Goal: Task Accomplishment & Management: Complete application form

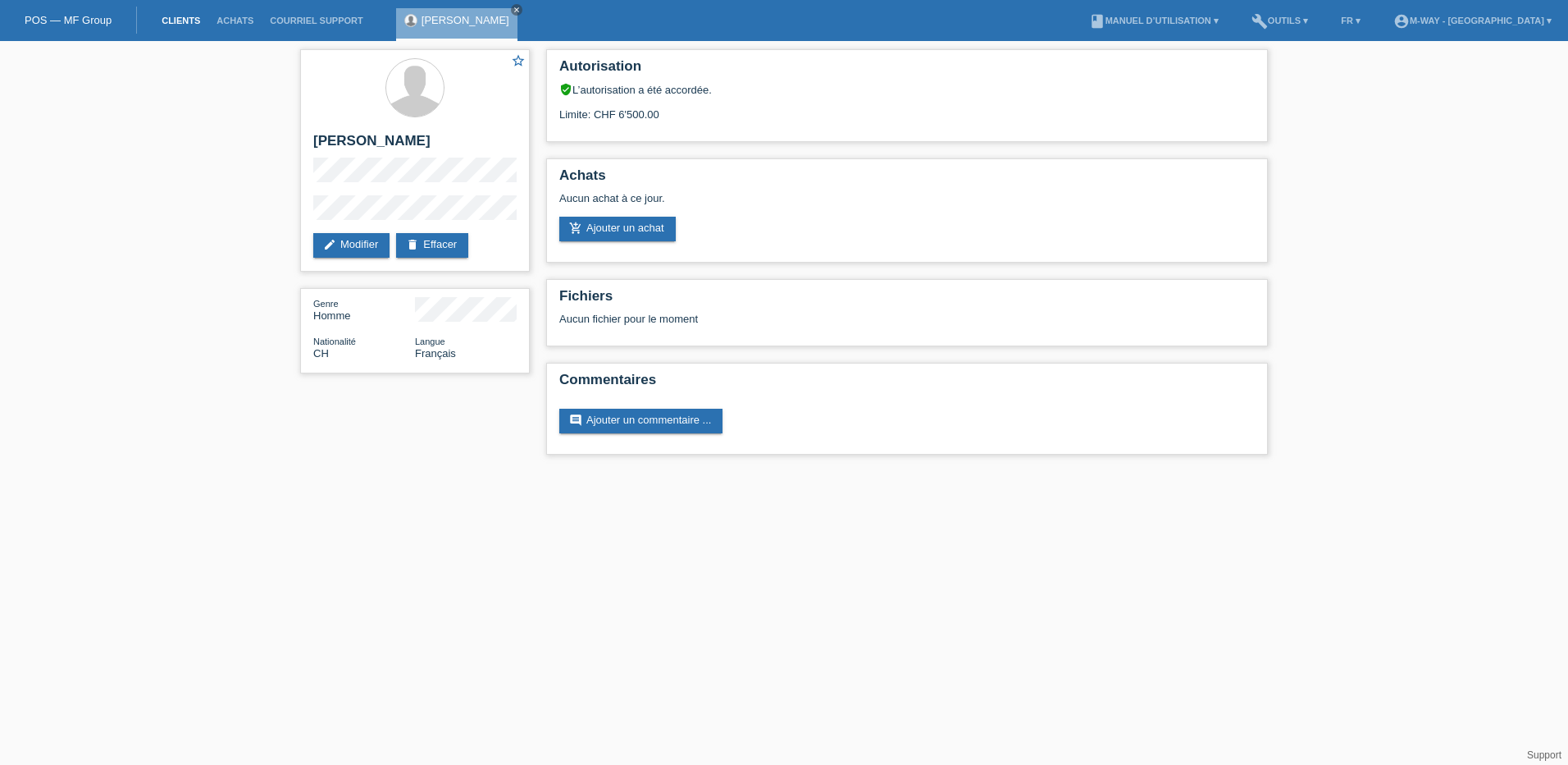
click at [171, 19] on link "Clients" at bounding box center [181, 20] width 55 height 9
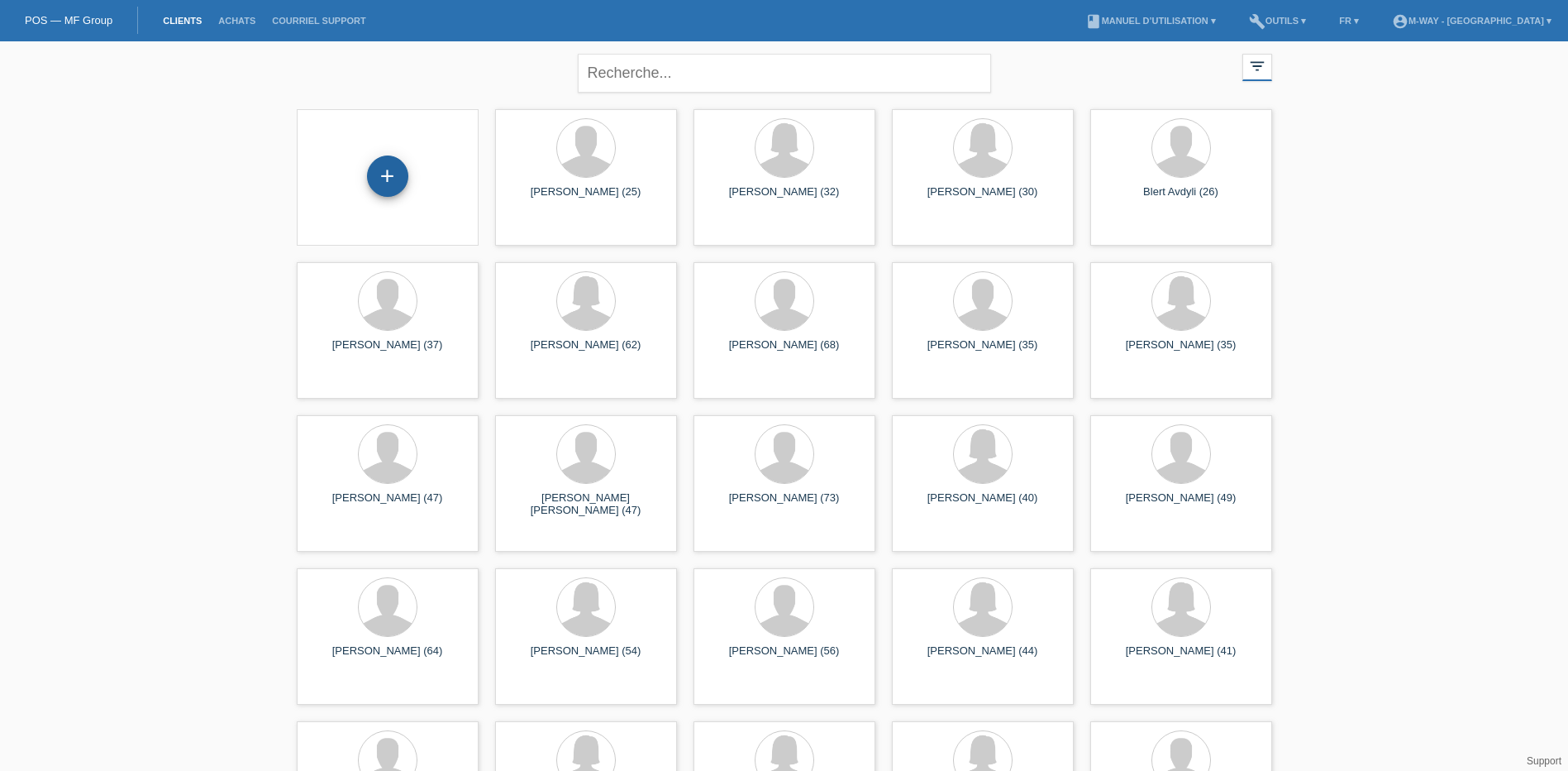
click at [385, 185] on div "+" at bounding box center [387, 175] width 41 height 41
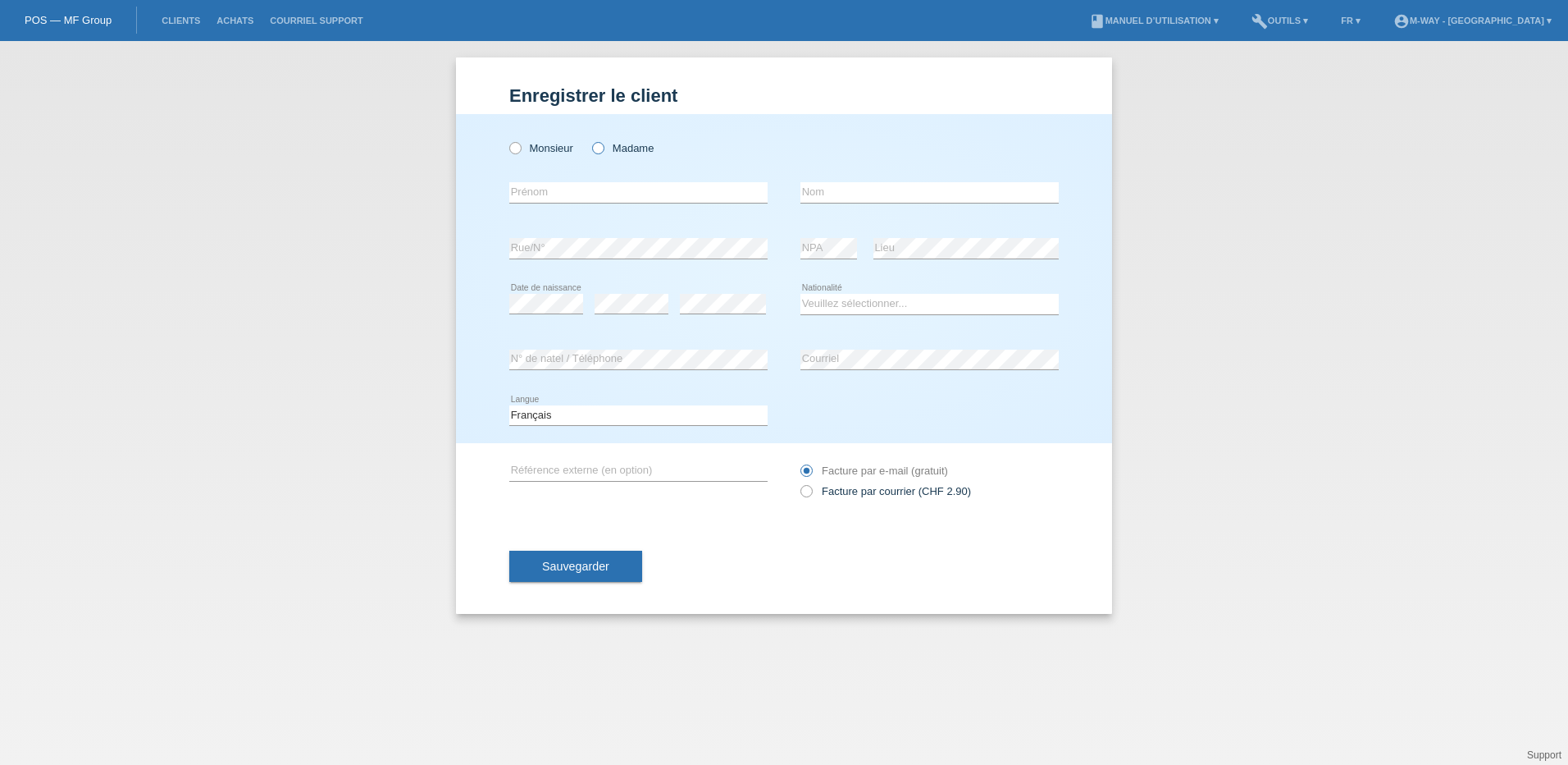
click at [590, 140] on icon at bounding box center [590, 140] width 0 height 0
click at [599, 148] on input "Madame" at bounding box center [597, 147] width 10 height 10
radio input "true"
click at [584, 198] on input "text" at bounding box center [638, 193] width 258 height 21
type input "[PERSON_NAME]"
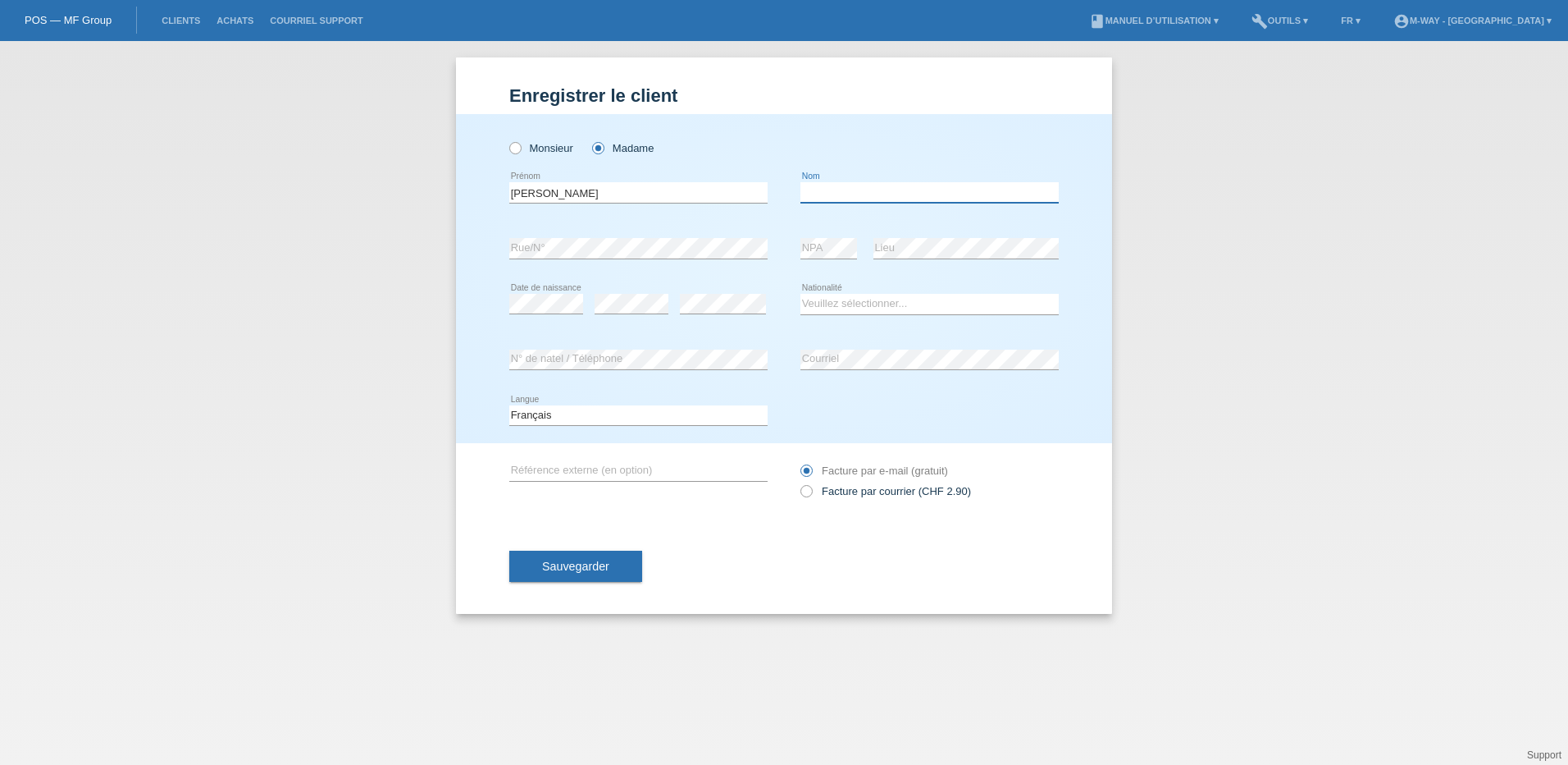
click at [851, 194] on input "text" at bounding box center [929, 193] width 258 height 21
type input "Clément"
click at [860, 306] on select "Veuillez sélectionner... Suisse Allemagne Autriche Liechtenstein ------------ A…" at bounding box center [929, 304] width 258 height 20
select select "CH"
click at [801, 294] on select "Veuillez sélectionner... Suisse Allemagne Autriche Liechtenstein ------------ A…" at bounding box center [929, 304] width 258 height 20
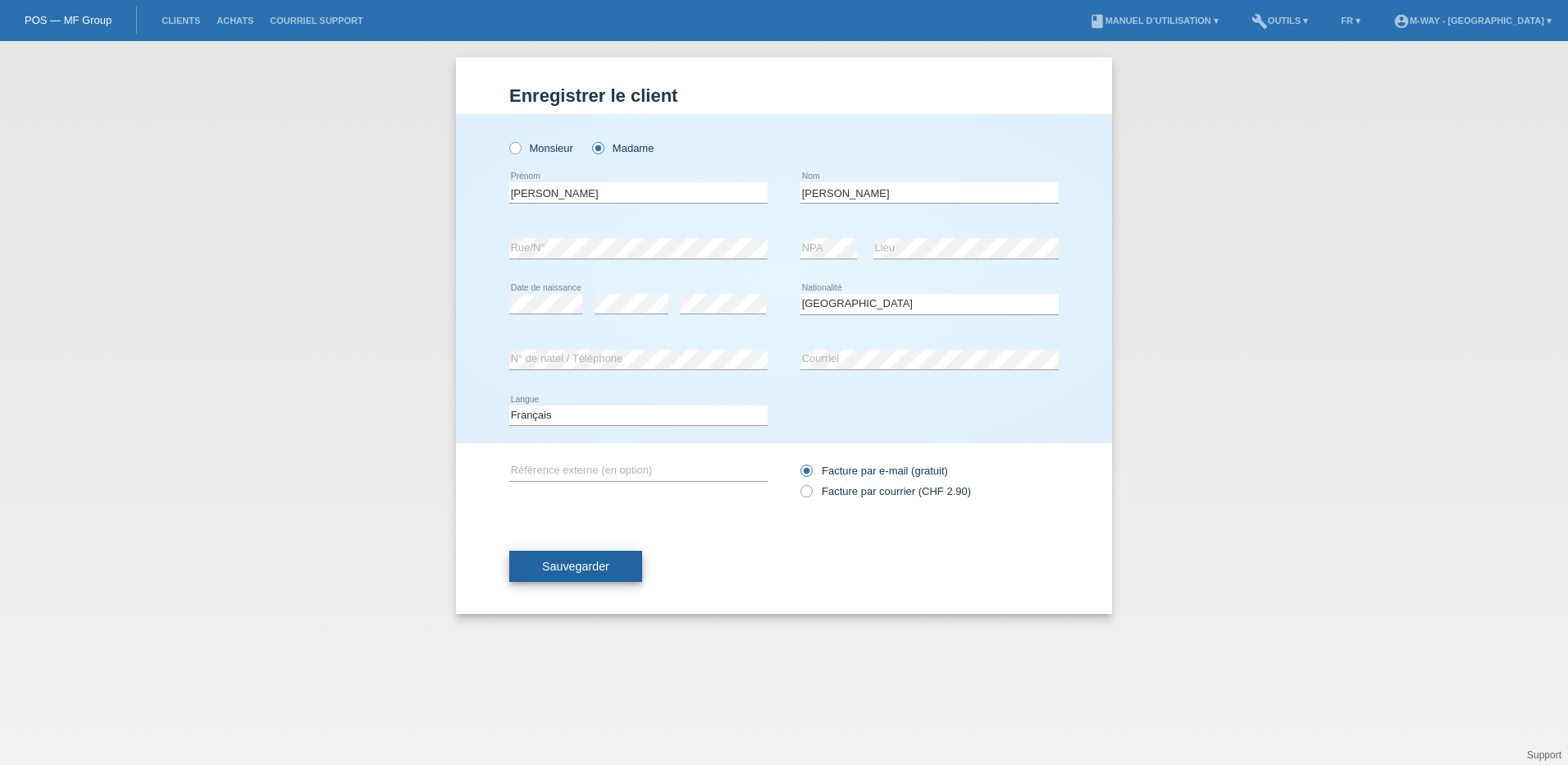
click at [578, 562] on span "Sauvegarder" at bounding box center [576, 566] width 67 height 13
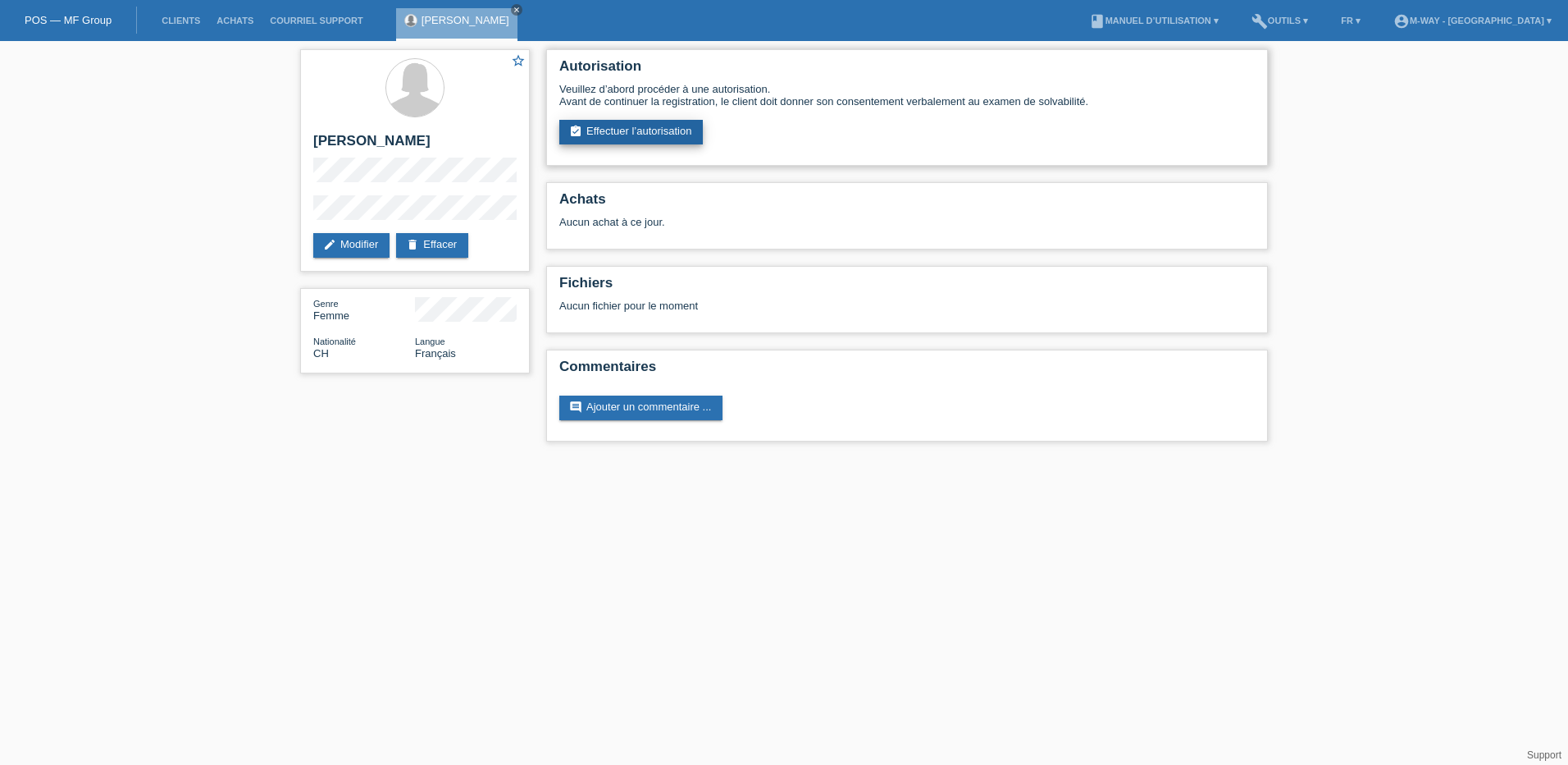
click at [658, 136] on link "assignment_turned_in Effectuer l’autorisation" at bounding box center [631, 132] width 144 height 25
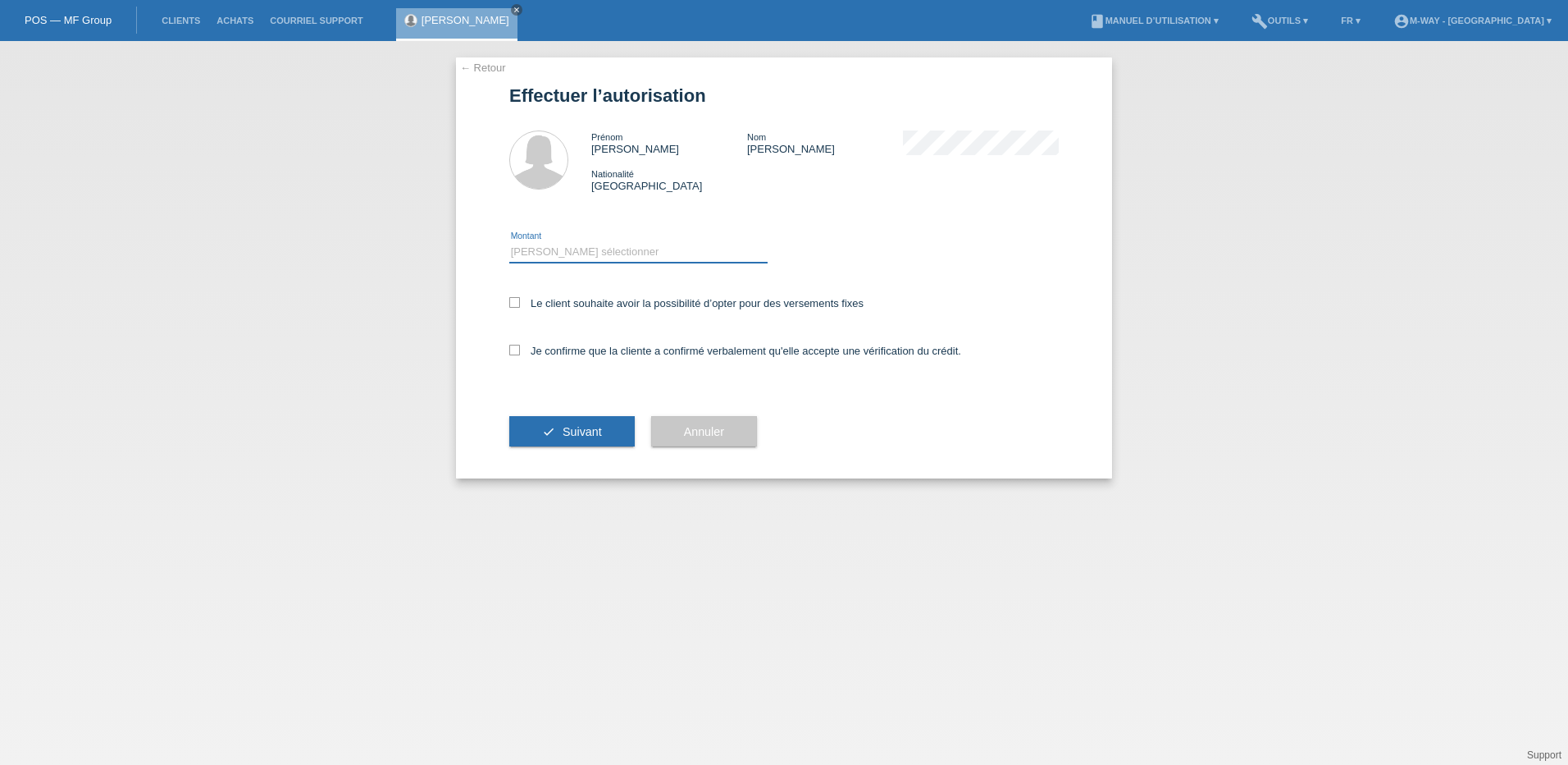
click at [577, 252] on select "Veuillez sélectionner CHF 1.00 - CHF 499.00 CHF 500.00 - CHF 1'999.00 CHF 2'000…" at bounding box center [638, 252] width 258 height 20
select select "3"
click at [509, 242] on select "Veuillez sélectionner CHF 1.00 - CHF 499.00 CHF 500.00 - CHF 1'999.00 CHF 2'000…" at bounding box center [638, 252] width 258 height 20
click at [513, 301] on icon at bounding box center [514, 302] width 10 height 10
click at [513, 301] on input "Le client souhaite avoir la possibilité d’opter pour des versements fixes" at bounding box center [514, 302] width 10 height 10
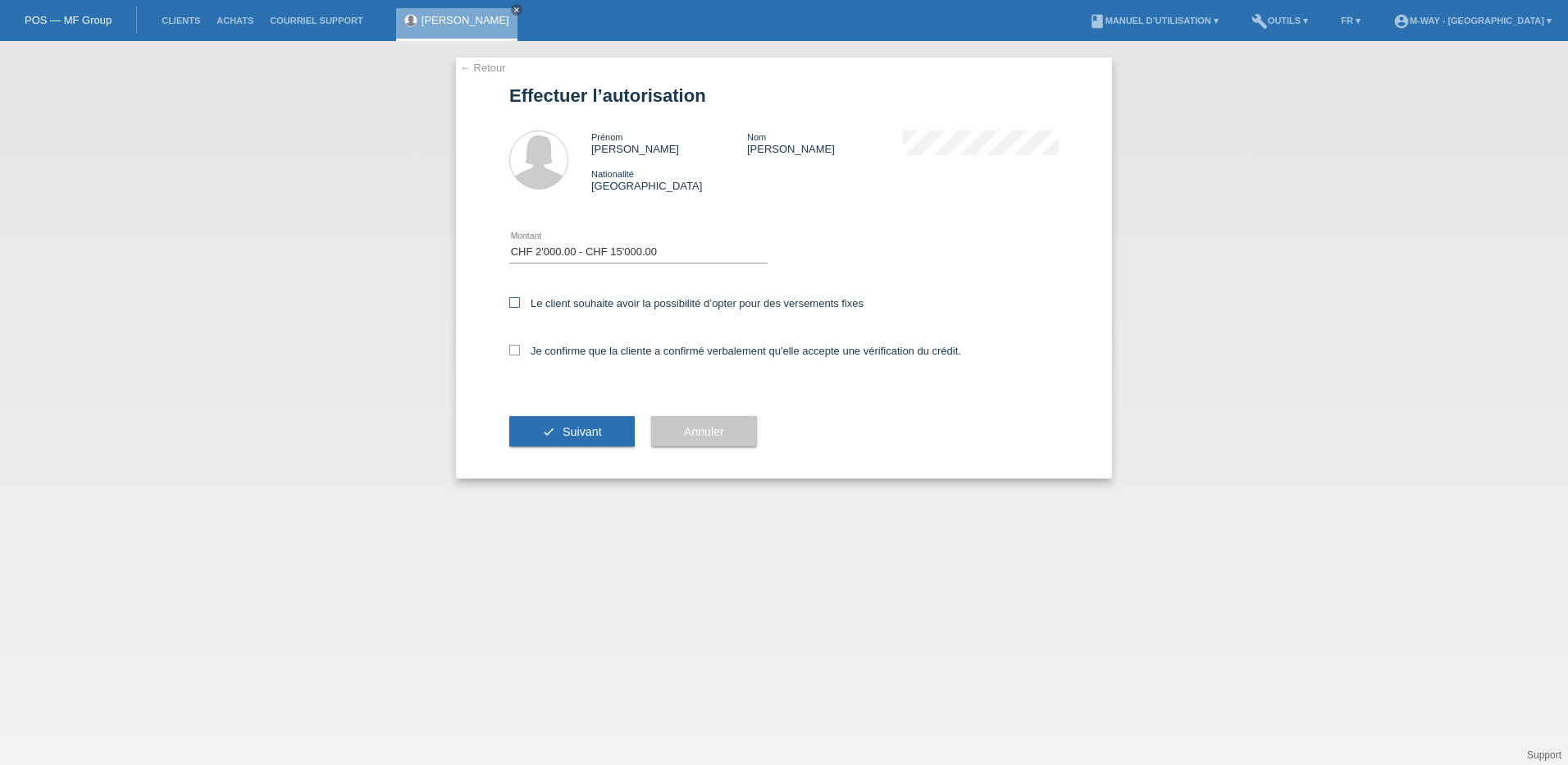
checkbox input "true"
click at [512, 352] on icon at bounding box center [514, 349] width 10 height 10
click at [512, 352] on input "Je confirme que la cliente a confirmé verbalement qu'elle accepte une vérificat…" at bounding box center [514, 349] width 10 height 10
checkbox input "true"
click at [579, 440] on button "check Suivant" at bounding box center [572, 431] width 126 height 31
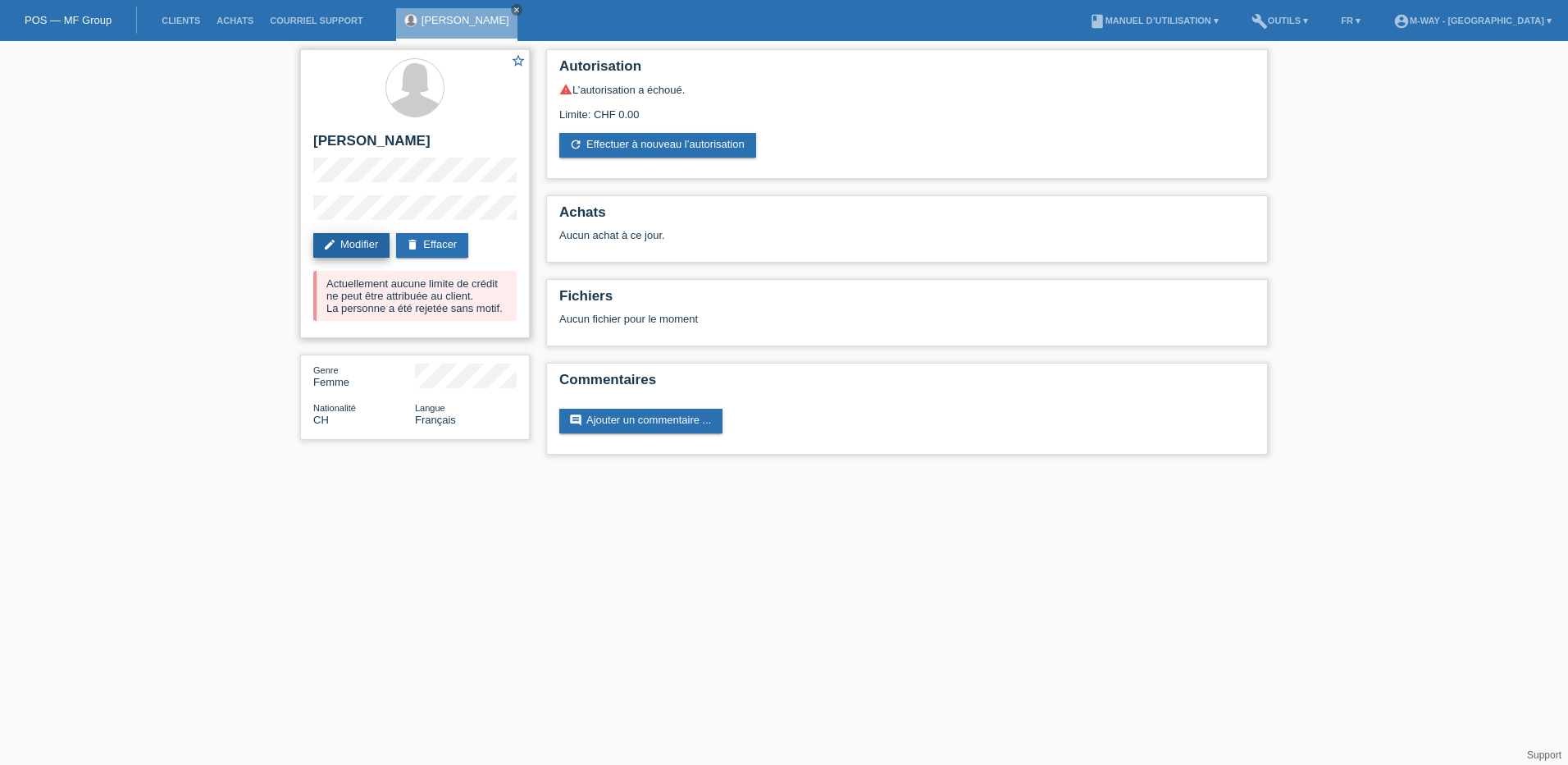
click at [353, 247] on link "edit Modifier" at bounding box center [352, 245] width 77 height 25
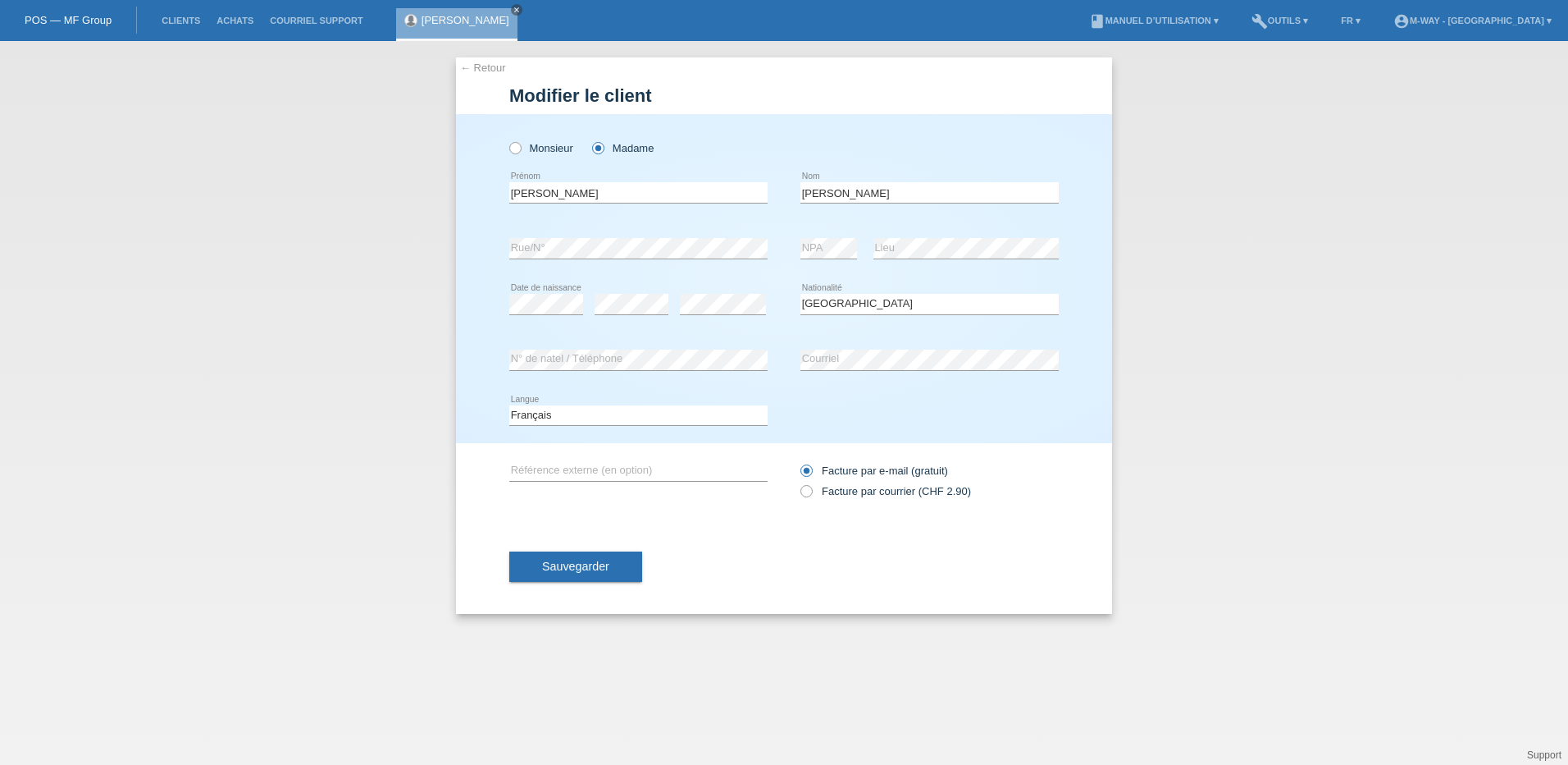
select select "CH"
click at [817, 191] on input "[PERSON_NAME]" at bounding box center [929, 193] width 258 height 21
type input "[PERSON_NAME]"
click at [1027, 408] on div "Deutsch Français Italiano English error Langue" at bounding box center [784, 415] width 549 height 56
click at [598, 562] on span "Sauvegarder" at bounding box center [576, 566] width 67 height 13
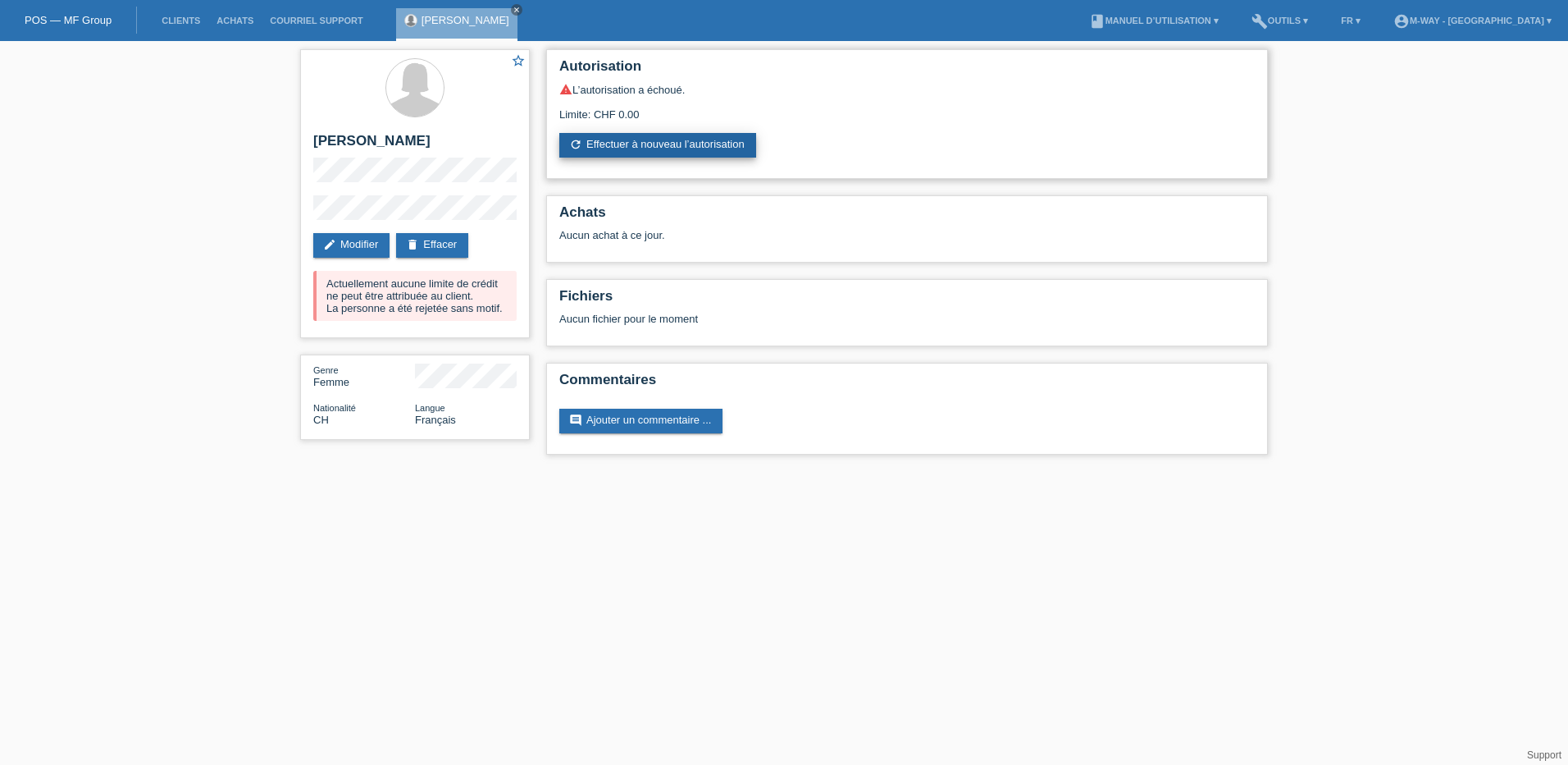
click at [651, 142] on link "refresh Effectuer à nouveau l’autorisation" at bounding box center [658, 146] width 197 height 25
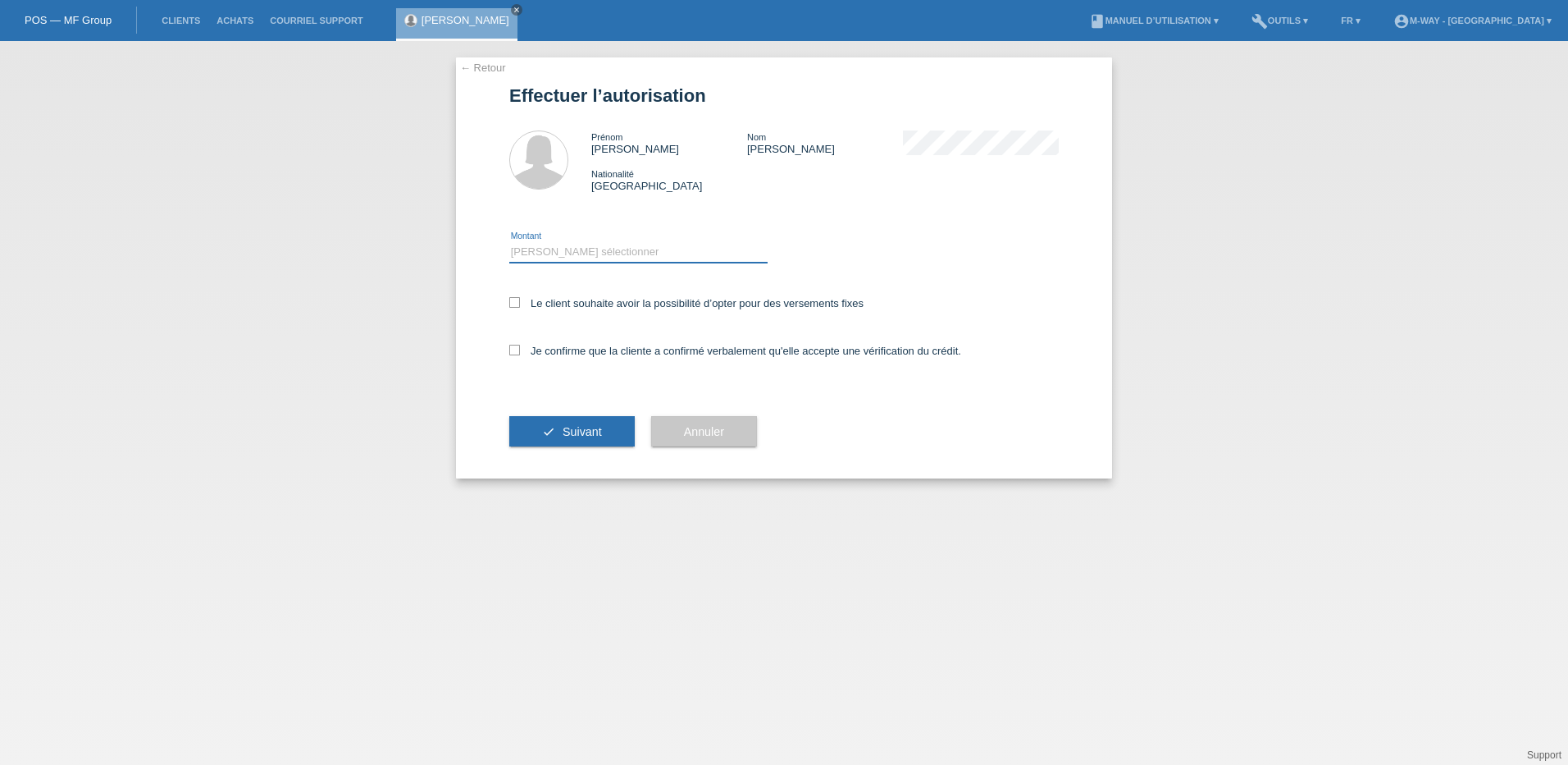
click at [557, 252] on select "Veuillez sélectionner CHF 1.00 - CHF 499.00 CHF 500.00 - CHF 1'999.00 CHF 2'000…" at bounding box center [638, 252] width 258 height 20
select select "3"
click at [509, 242] on select "Veuillez sélectionner CHF 1.00 - CHF 499.00 CHF 500.00 - CHF 1'999.00 CHF 2'000…" at bounding box center [638, 252] width 258 height 20
drag, startPoint x: 517, startPoint y: 303, endPoint x: 512, endPoint y: 338, distance: 35.4
click at [517, 304] on icon at bounding box center [514, 302] width 10 height 10
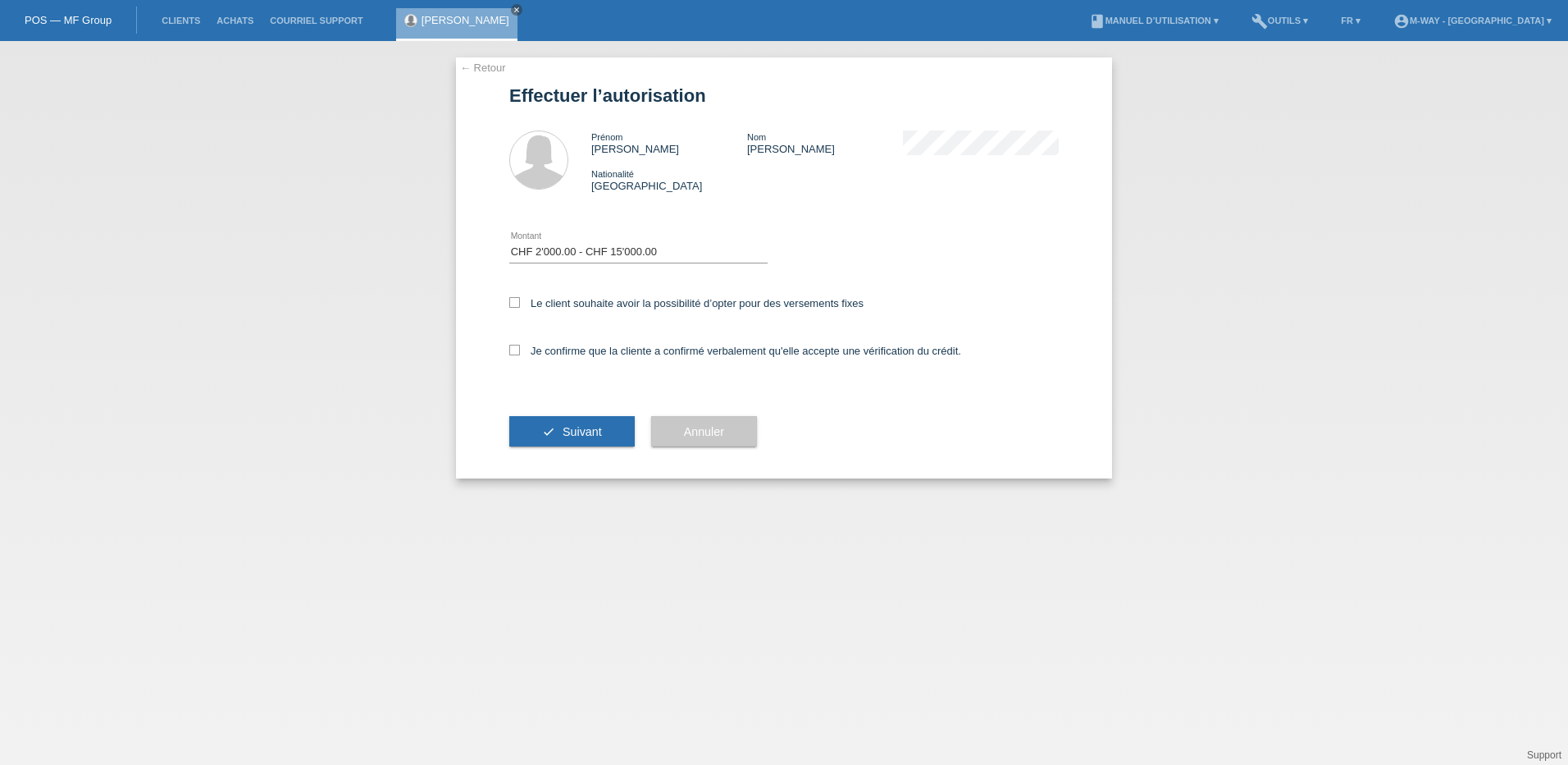
click at [517, 304] on input "Le client souhaite avoir la possibilité d’opter pour des versements fixes" at bounding box center [514, 302] width 10 height 10
checkbox input "true"
click at [516, 351] on icon at bounding box center [514, 349] width 10 height 10
click at [516, 351] on input "Je confirme que la cliente a confirmé verbalement qu'elle accepte une vérificat…" at bounding box center [514, 349] width 10 height 10
checkbox input "true"
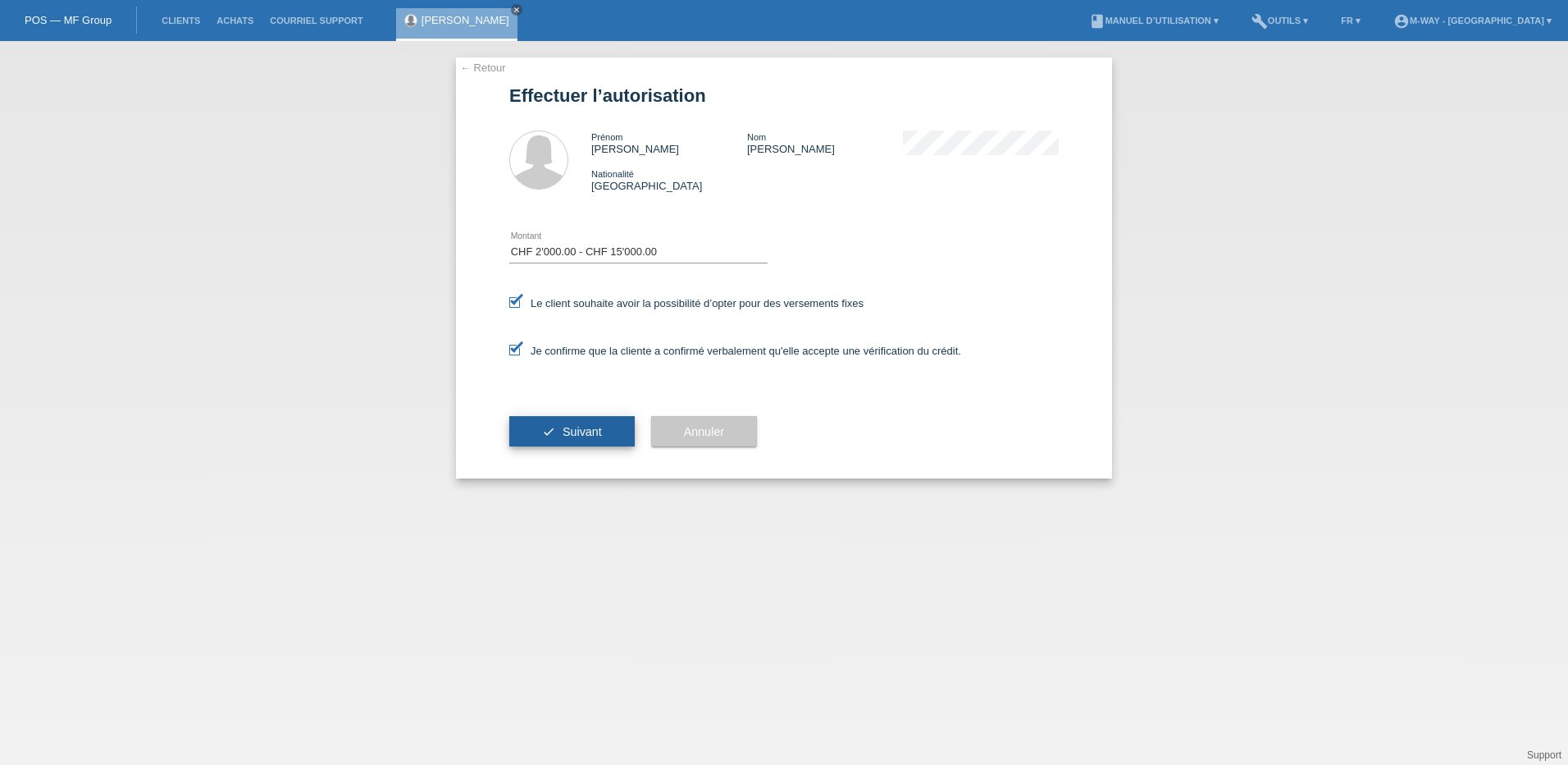
click at [582, 430] on span "Suivant" at bounding box center [582, 432] width 40 height 13
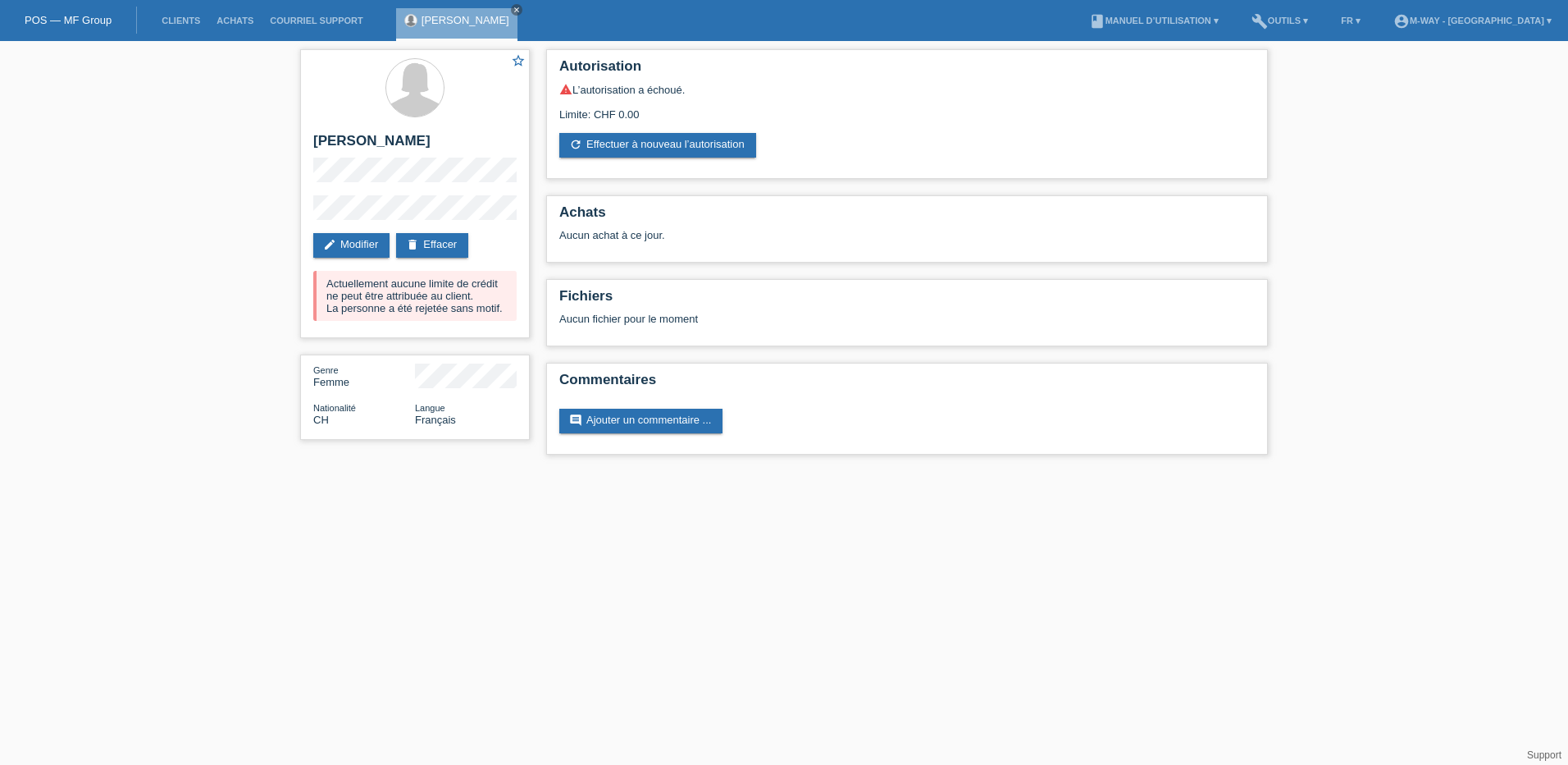
click at [180, 15] on li "Clients" at bounding box center [181, 21] width 55 height 42
click at [183, 20] on link "Clients" at bounding box center [181, 20] width 55 height 9
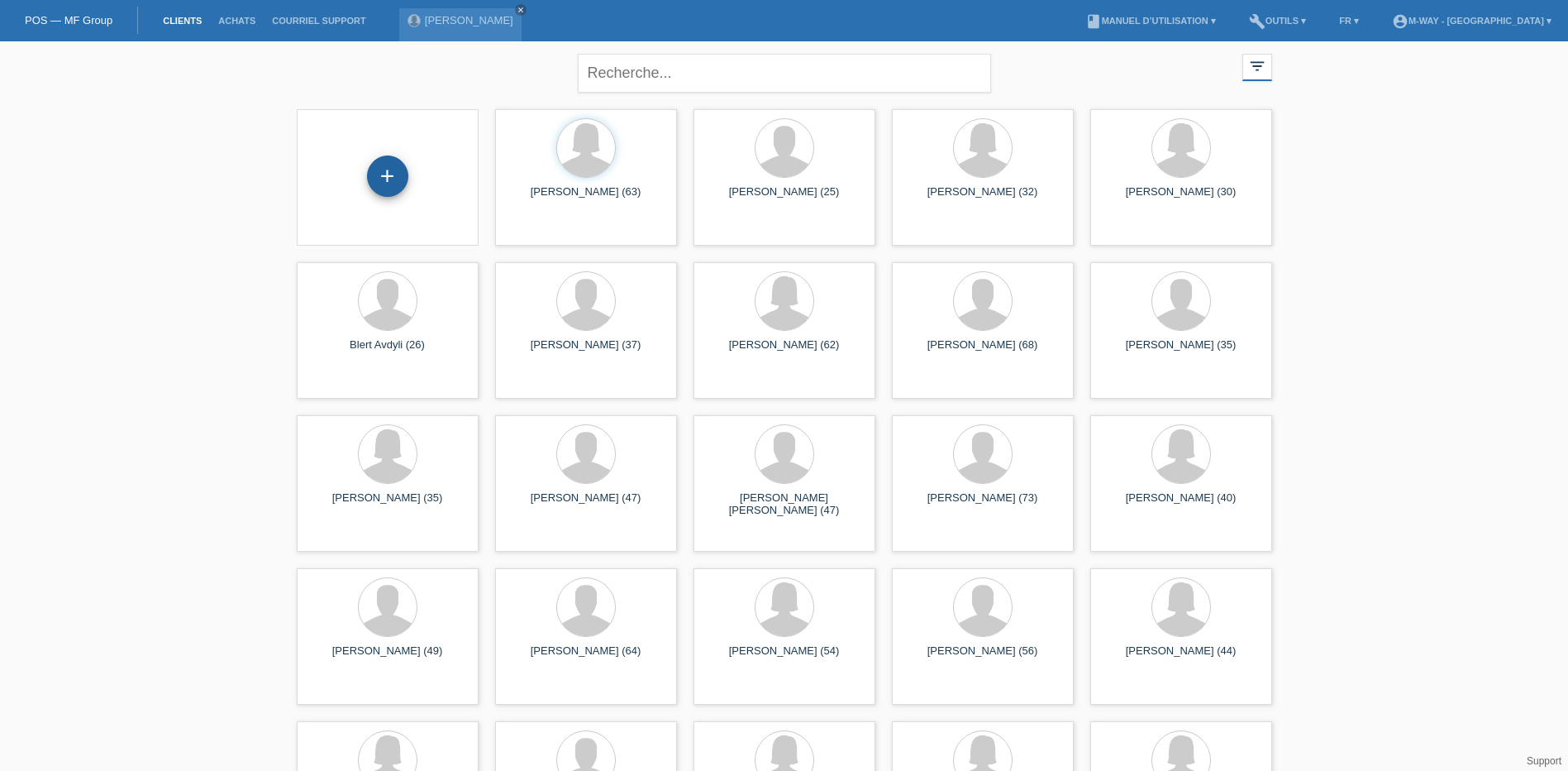
click at [391, 179] on div "+" at bounding box center [387, 175] width 41 height 41
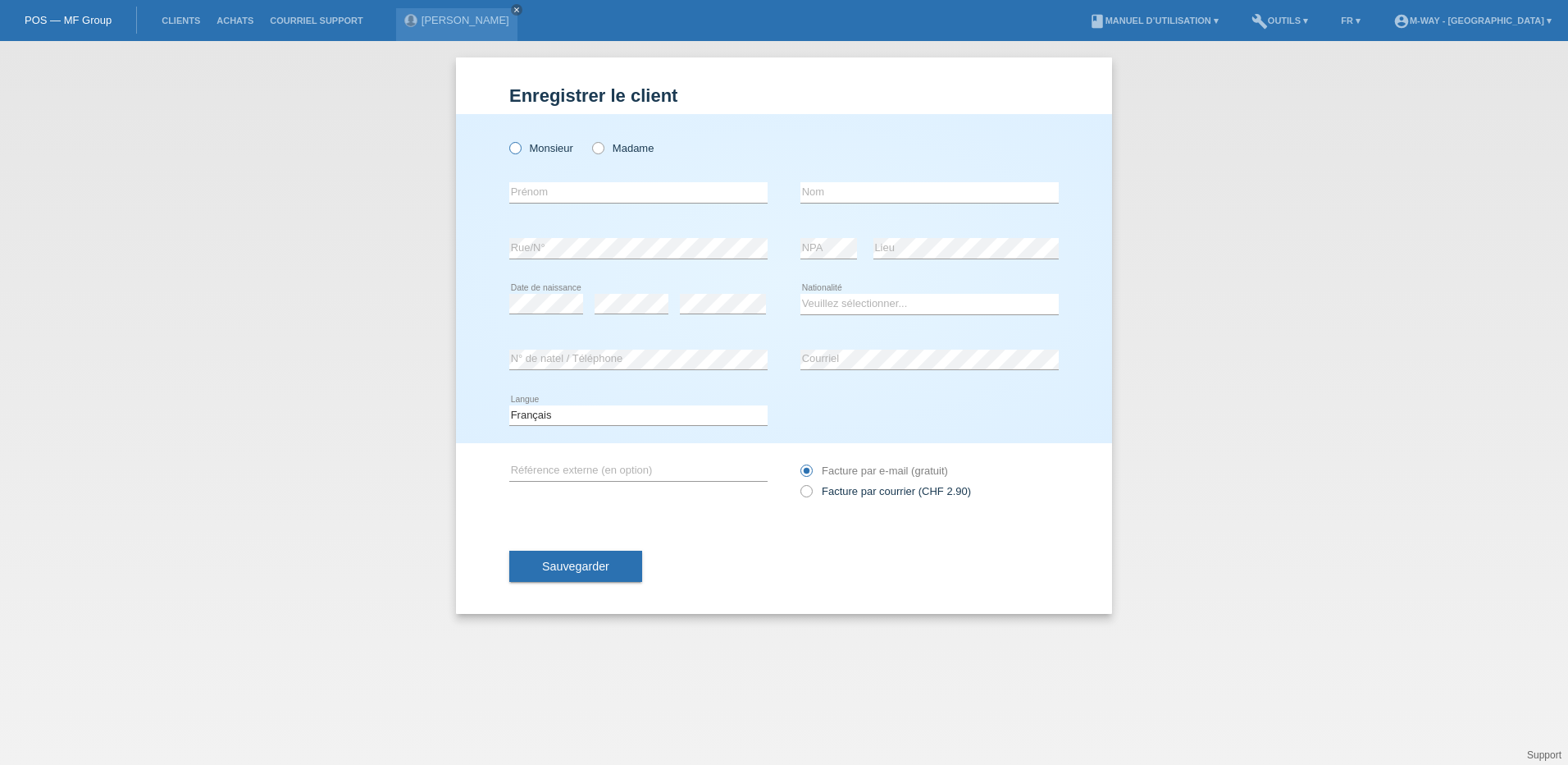
click at [507, 140] on icon at bounding box center [507, 140] width 0 height 0
click at [514, 152] on input "Monsieur" at bounding box center [514, 147] width 10 height 10
radio input "true"
click at [566, 185] on input "text" at bounding box center [638, 193] width 258 height 21
type input "[PERSON_NAME]"
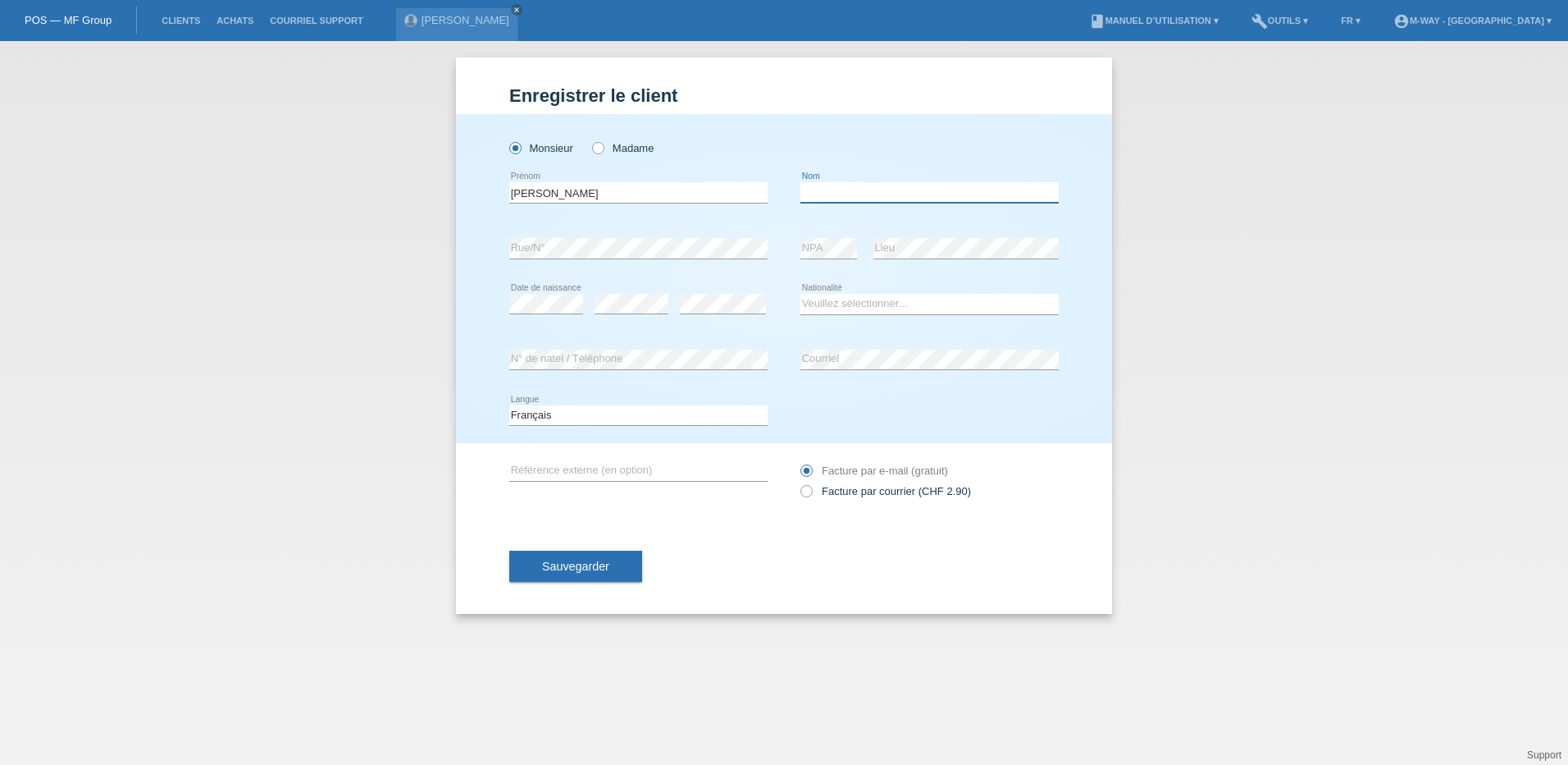
click at [839, 190] on input "text" at bounding box center [929, 193] width 258 height 21
type input "Jacot"
click at [863, 307] on select "Veuillez sélectionner... Suisse Allemagne Autriche Liechtenstein ------------ A…" at bounding box center [929, 304] width 258 height 20
select select "CH"
click at [801, 294] on select "Veuillez sélectionner... Suisse Allemagne Autriche Liechtenstein ------------ A…" at bounding box center [929, 304] width 258 height 20
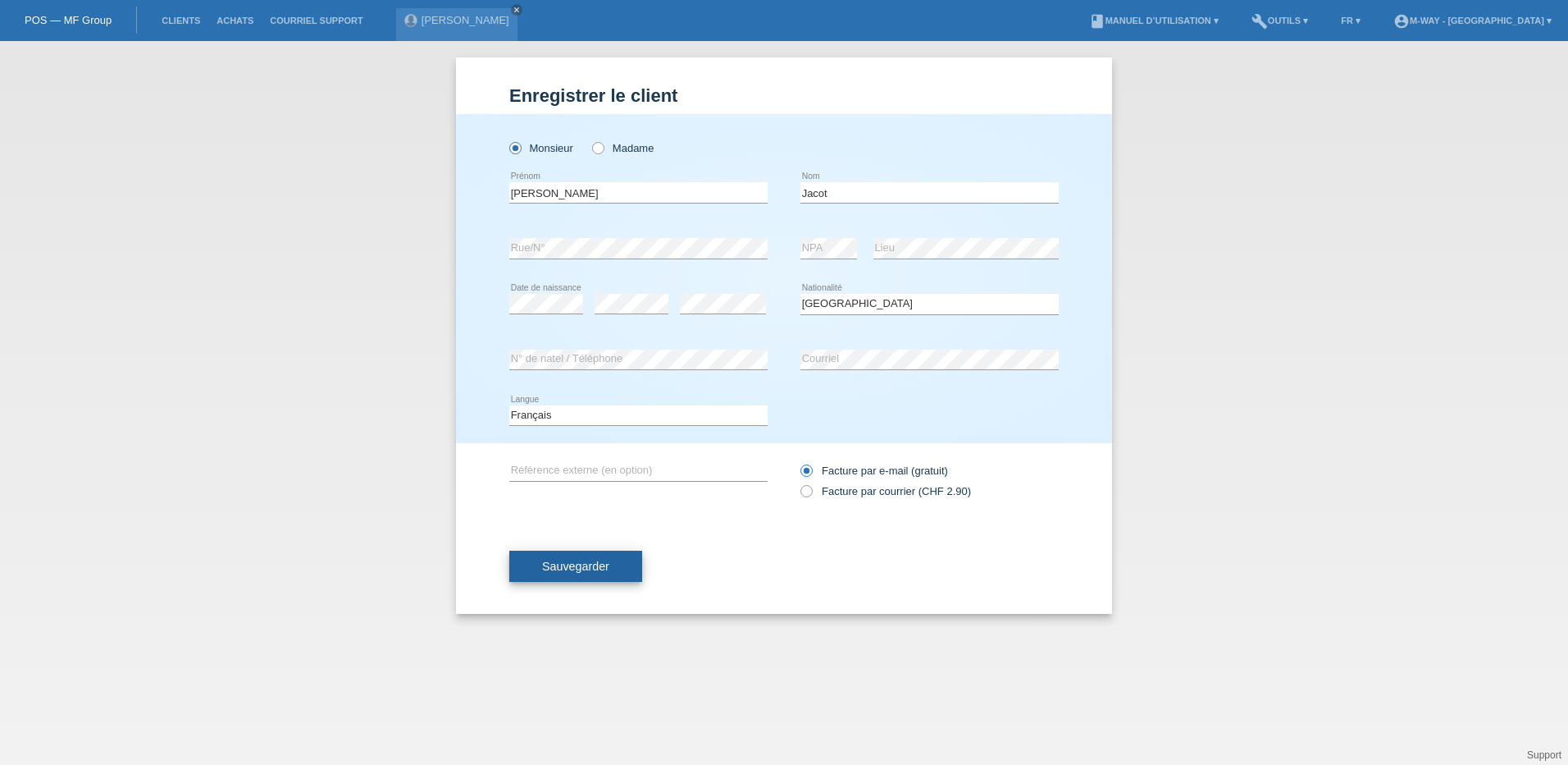
click at [618, 568] on button "Sauvegarder" at bounding box center [576, 565] width 133 height 31
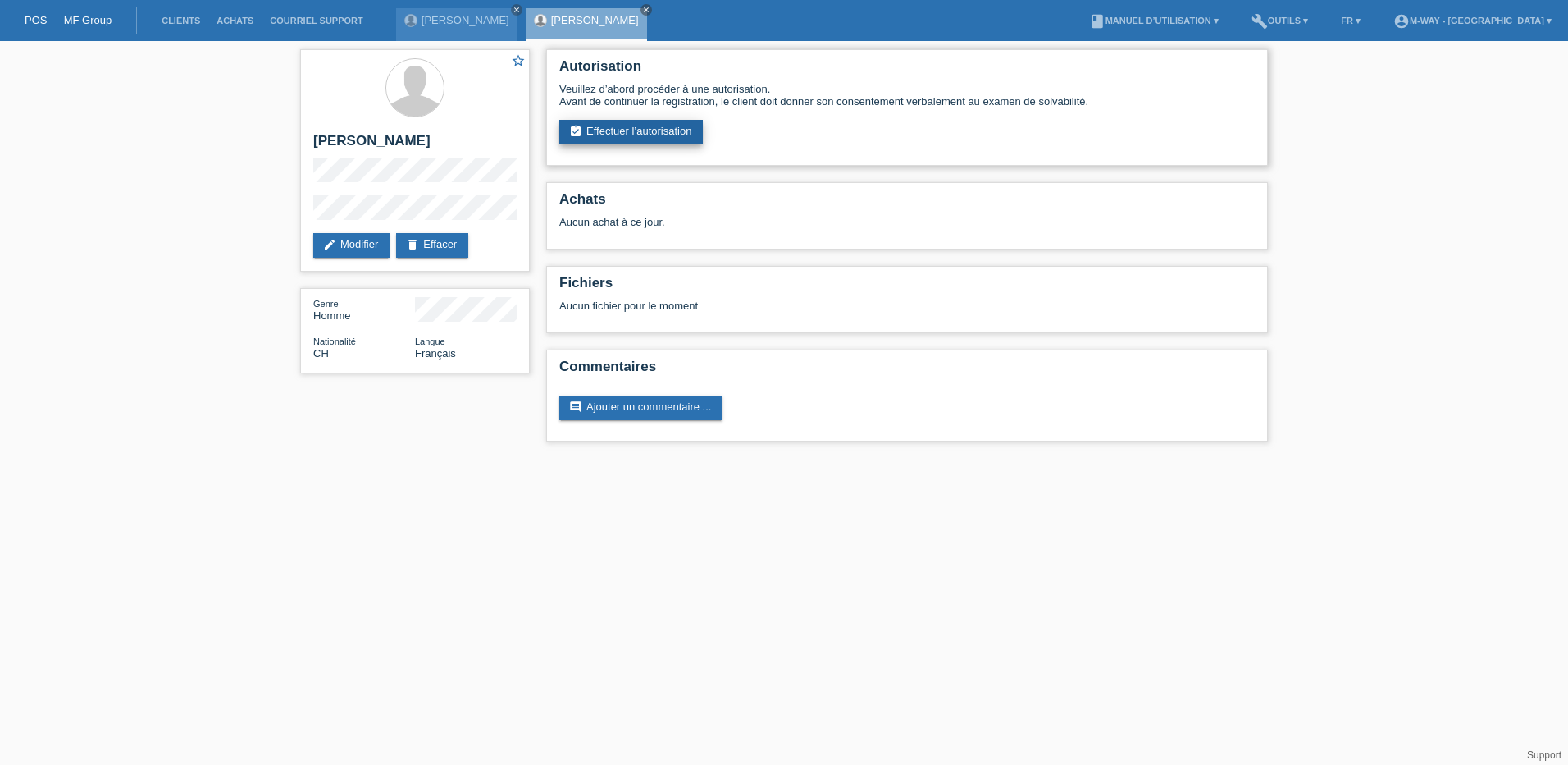
click at [661, 128] on link "assignment_turned_in Effectuer l’autorisation" at bounding box center [631, 132] width 144 height 25
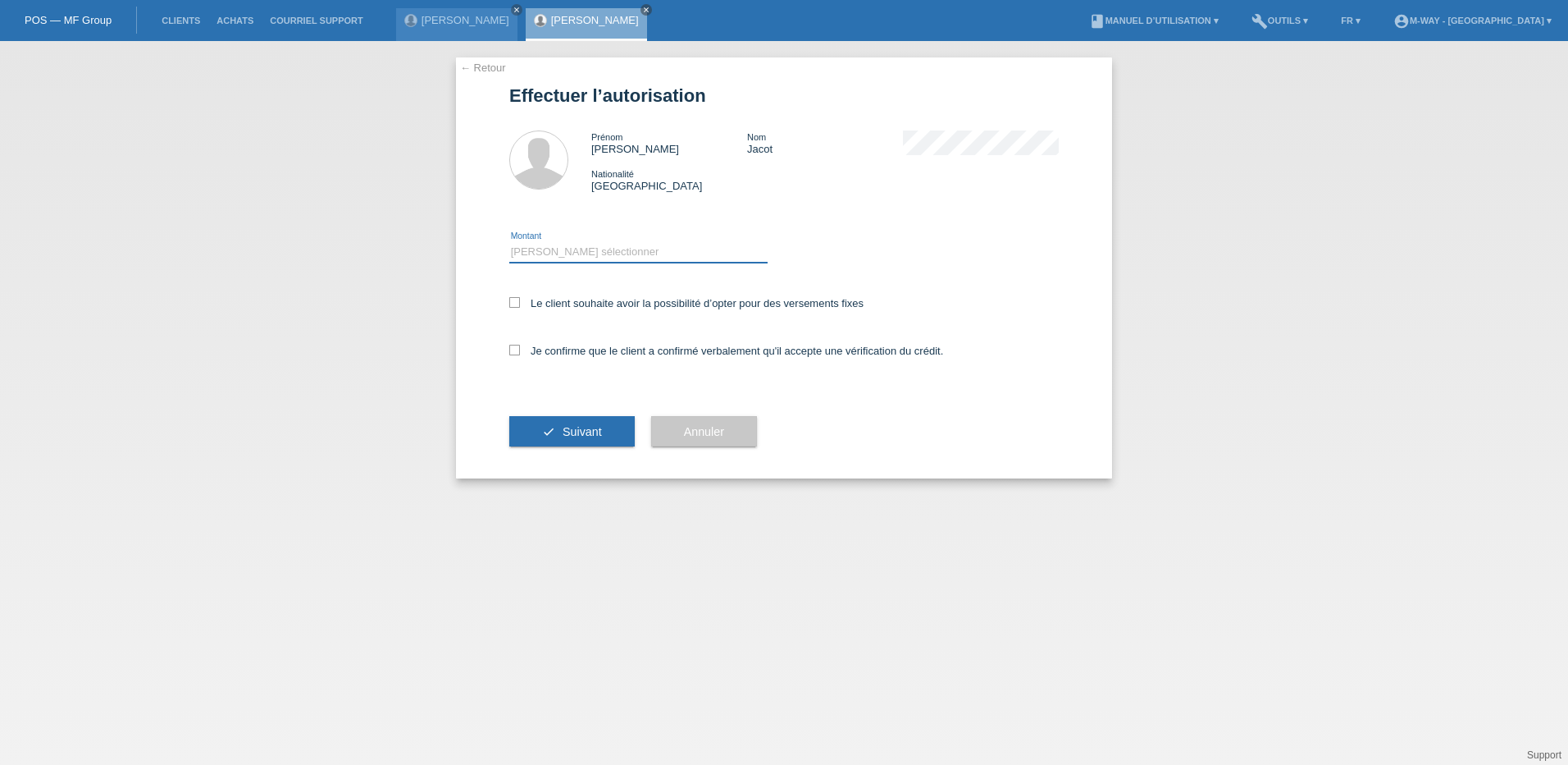
click at [572, 242] on select "Veuillez sélectionner CHF 1.00 - CHF 499.00 CHF 500.00 - CHF 1'999.00 CHF 2'000…" at bounding box center [638, 252] width 258 height 20
select select "3"
click at [509, 242] on select "Veuillez sélectionner CHF 1.00 - CHF 499.00 CHF 500.00 - CHF 1'999.00 CHF 2'000…" at bounding box center [638, 252] width 258 height 20
click at [518, 304] on icon at bounding box center [514, 302] width 10 height 10
click at [518, 304] on input "Le client souhaite avoir la possibilité d’opter pour des versements fixes" at bounding box center [514, 302] width 10 height 10
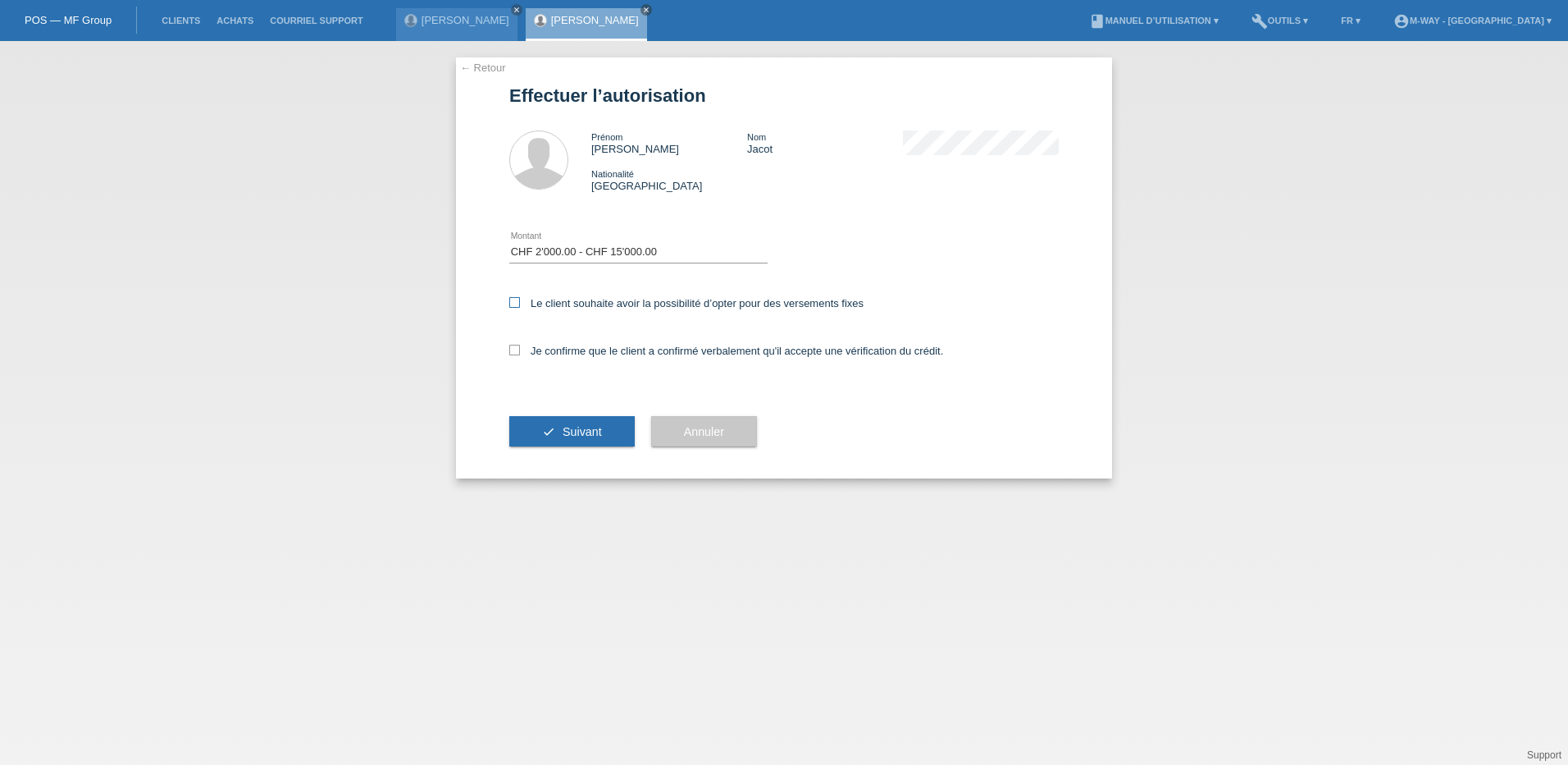
checkbox input "true"
click at [514, 352] on icon at bounding box center [514, 349] width 10 height 10
click at [514, 352] on input "Je confirme que le client a confirmé verbalement qu'il accepte une vérification…" at bounding box center [514, 349] width 10 height 10
checkbox input "true"
click at [567, 422] on button "check Suivant" at bounding box center [572, 431] width 126 height 31
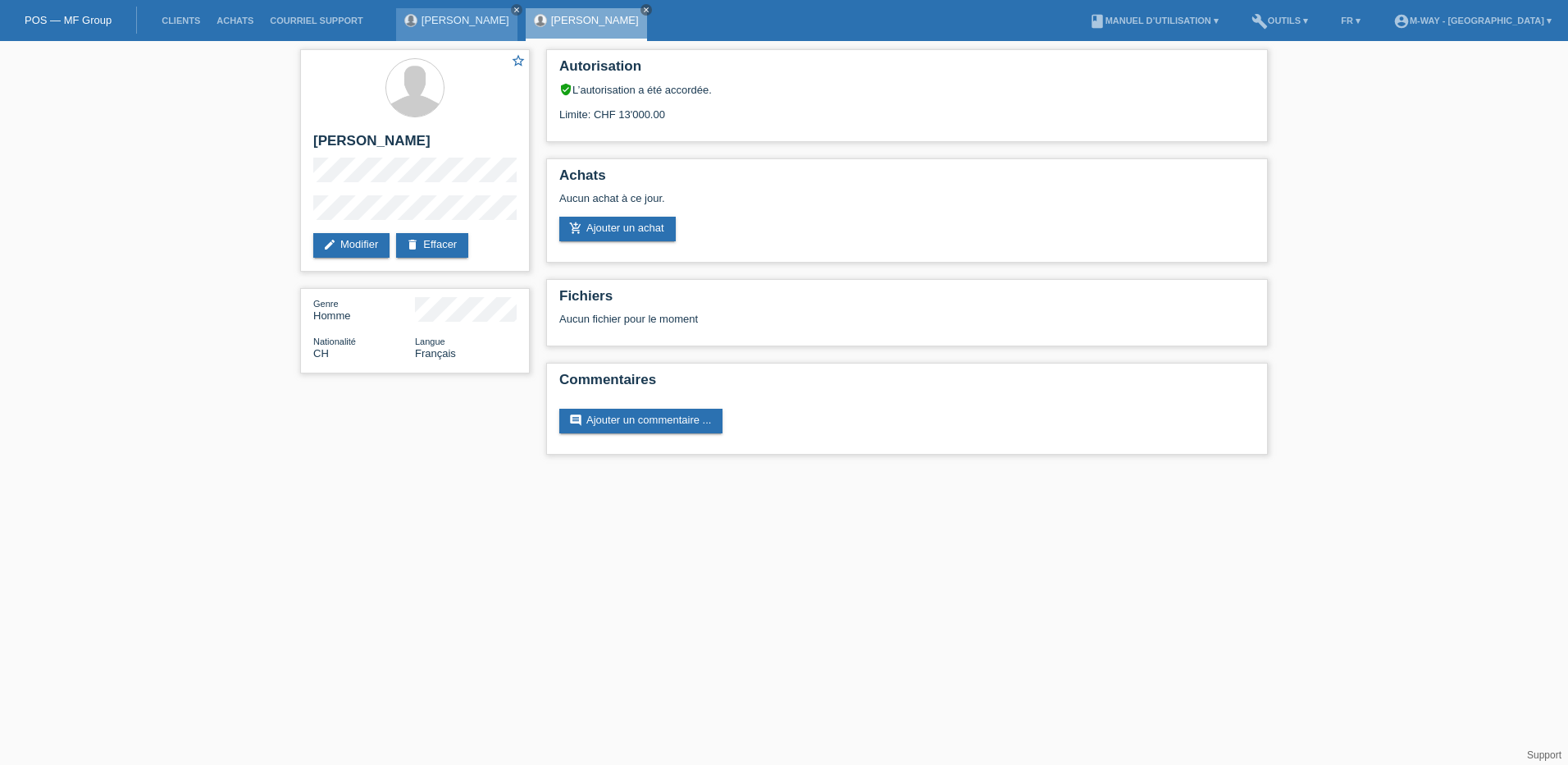
click at [474, 14] on link "[PERSON_NAME]" at bounding box center [465, 20] width 88 height 12
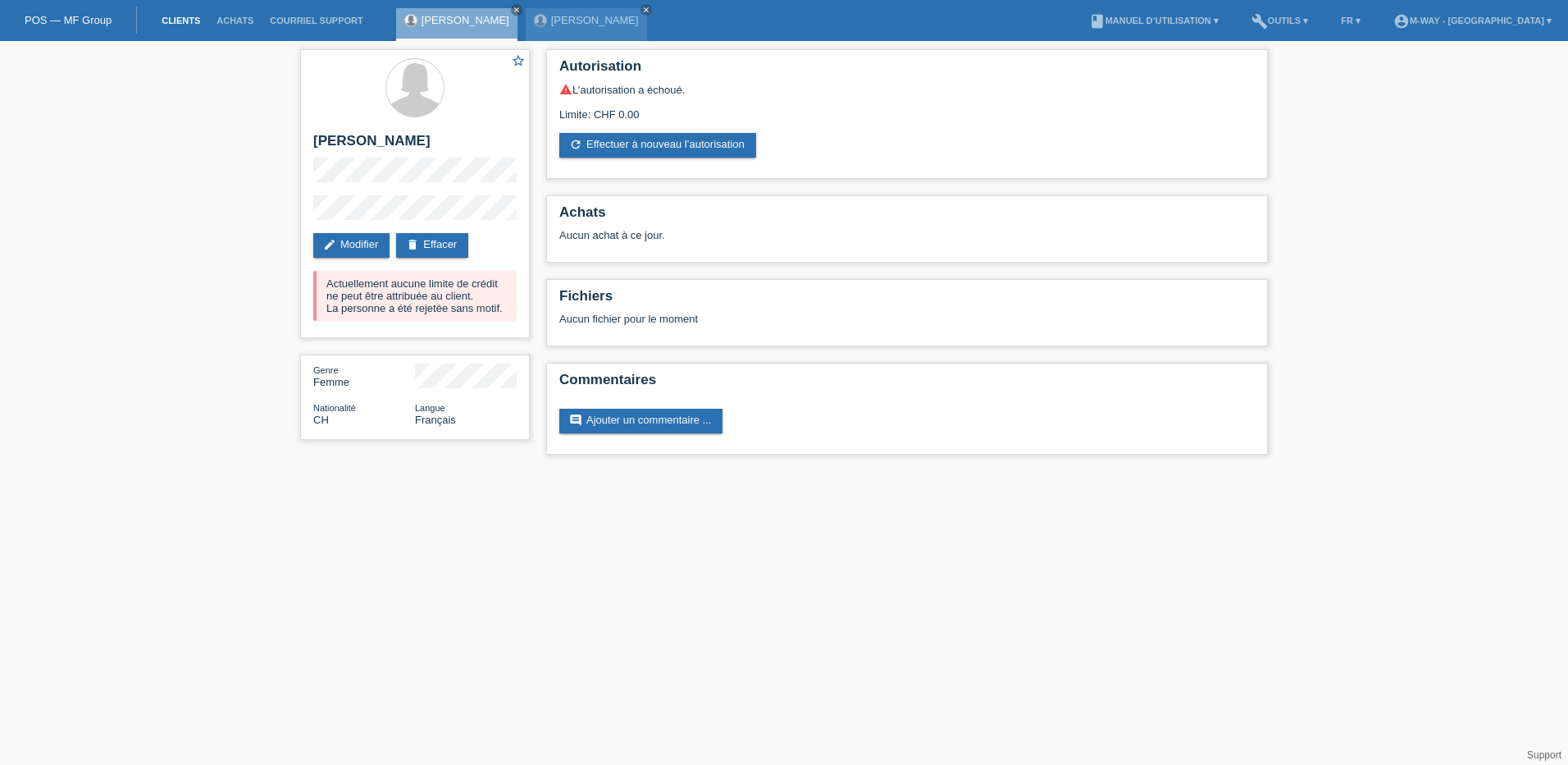
click at [171, 15] on link "Clients" at bounding box center [181, 20] width 55 height 9
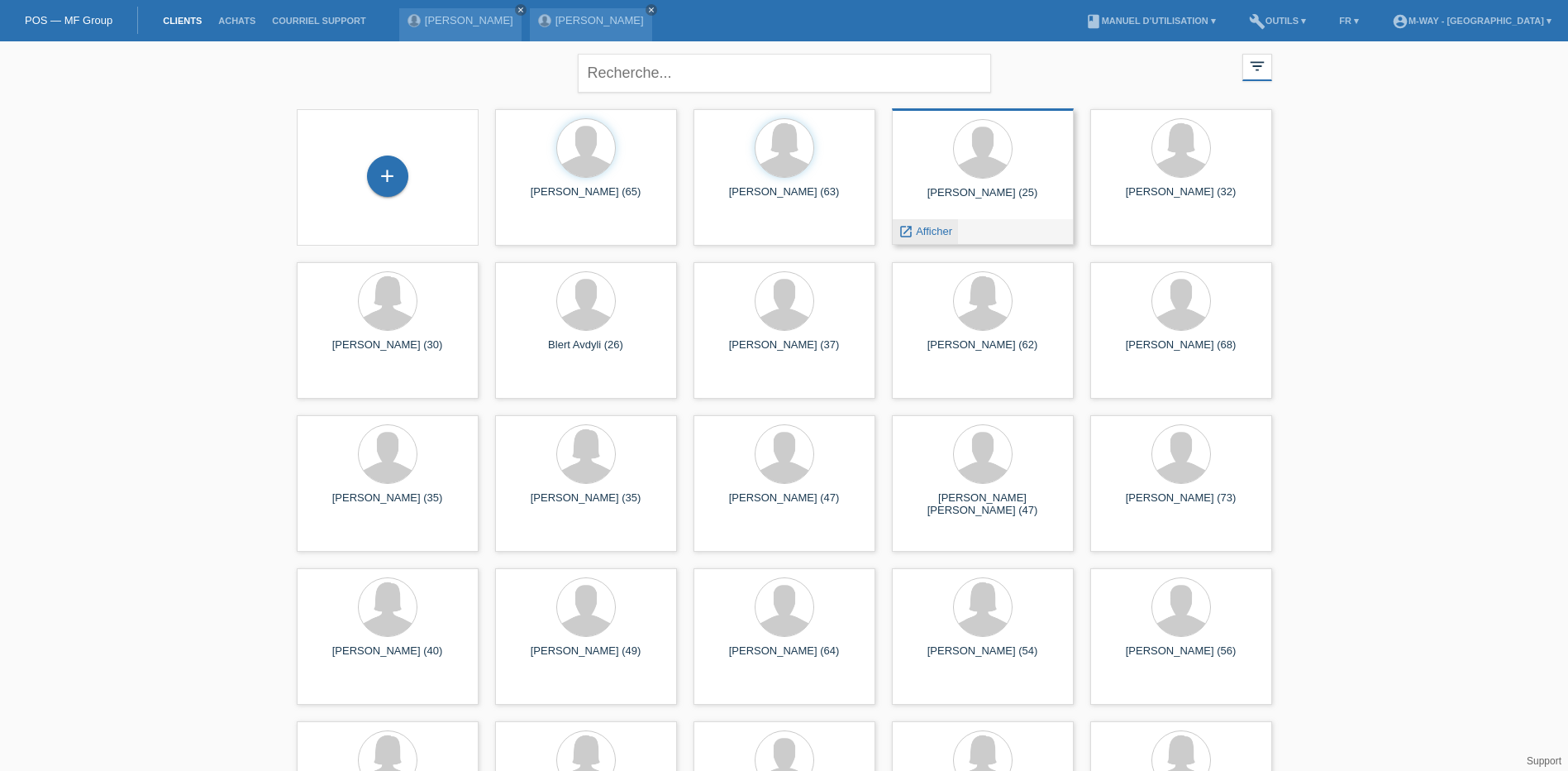
click at [940, 233] on span "Afficher" at bounding box center [935, 231] width 36 height 12
